Goal: Find specific page/section: Find specific page/section

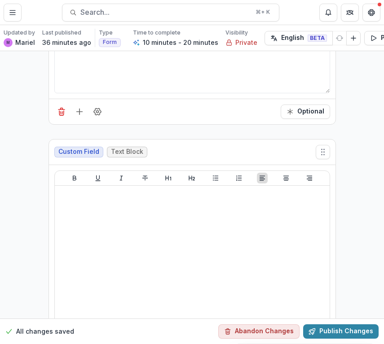
scroll to position [282, 0]
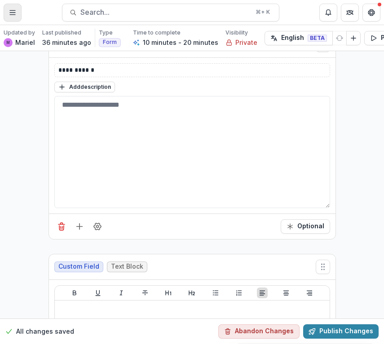
click at [12, 15] on icon "Toggle Menu" at bounding box center [12, 12] width 7 height 7
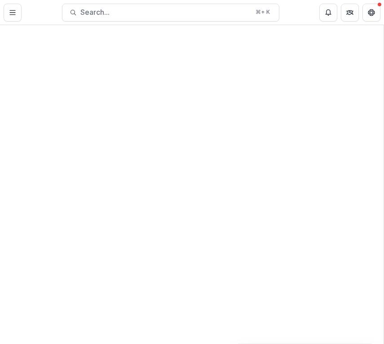
click at [287, 344] on div "[PERSON_NAME] Foundation Foundation Team Settings Admin Settings Dashboard Acti…" at bounding box center [192, 344] width 384 height 0
